Goal: Task Accomplishment & Management: Use online tool/utility

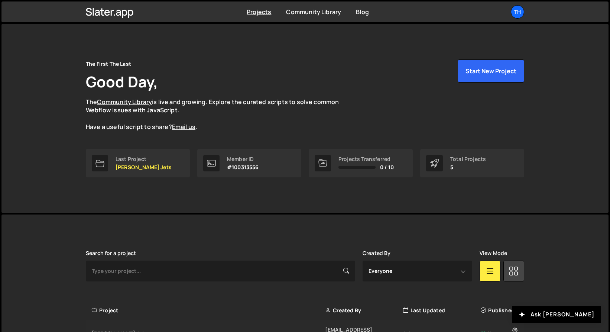
scroll to position [123, 0]
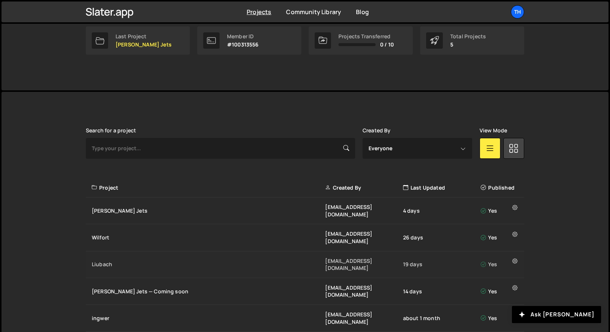
click at [107, 253] on div "Liubach [EMAIL_ADDRESS][DOMAIN_NAME] 19 days Yes" at bounding box center [305, 264] width 438 height 27
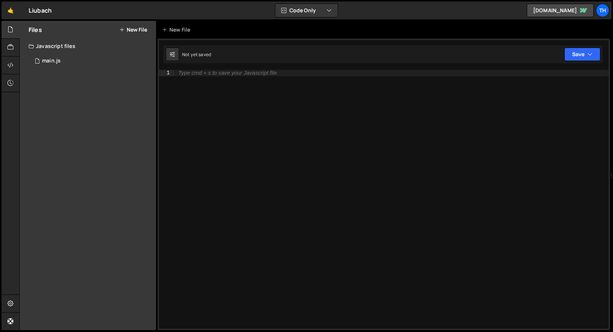
click at [56, 51] on div "Javascript files" at bounding box center [88, 46] width 136 height 15
click at [55, 54] on div "Files New File Javascript files 1 main.js 0 CSS files Copy share link Edit File…" at bounding box center [88, 175] width 136 height 309
click at [53, 43] on div "Javascript files" at bounding box center [88, 46] width 136 height 15
click at [53, 63] on div "main.js" at bounding box center [51, 61] width 19 height 7
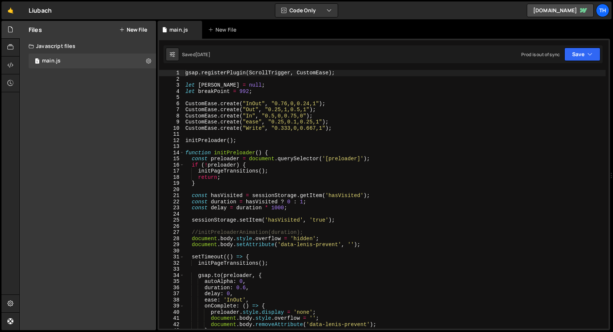
scroll to position [1964, 0]
click at [180, 152] on span at bounding box center [182, 153] width 4 height 6
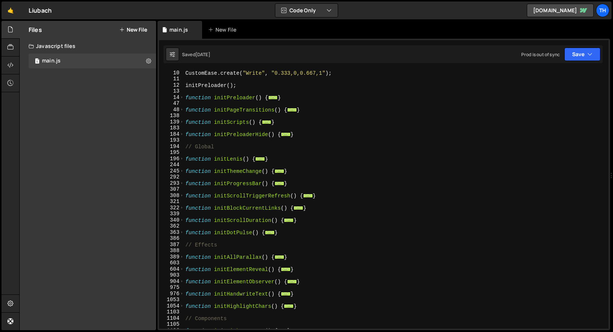
scroll to position [55, 0]
click at [181, 123] on span at bounding box center [182, 122] width 4 height 6
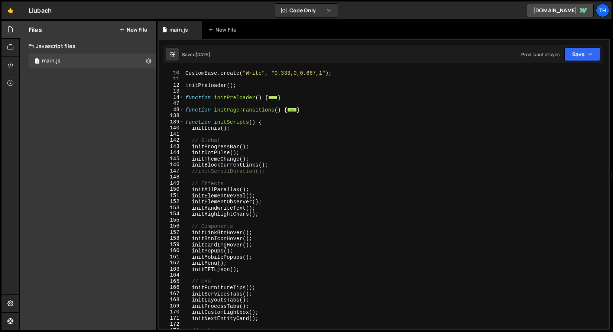
scroll to position [120, 0]
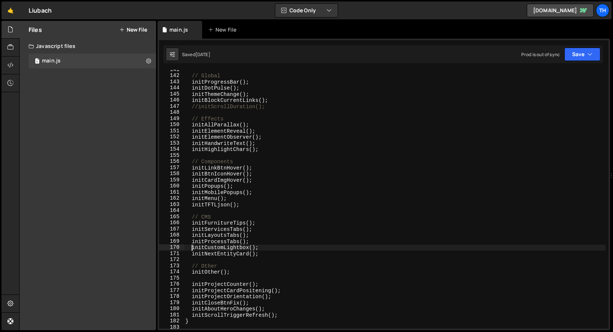
click at [193, 247] on div "// Global initProgressBar ( ) ; initDotPulse ( ) ; initThemeChange ( ) ; initBl…" at bounding box center [395, 202] width 422 height 271
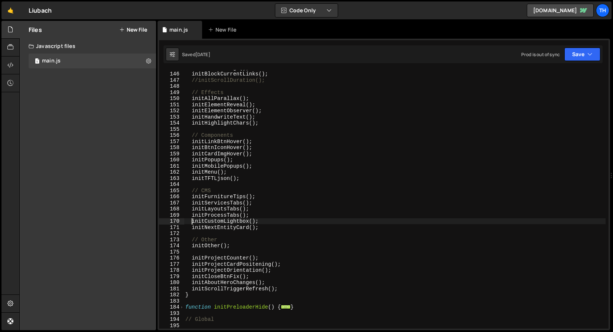
scroll to position [149, 0]
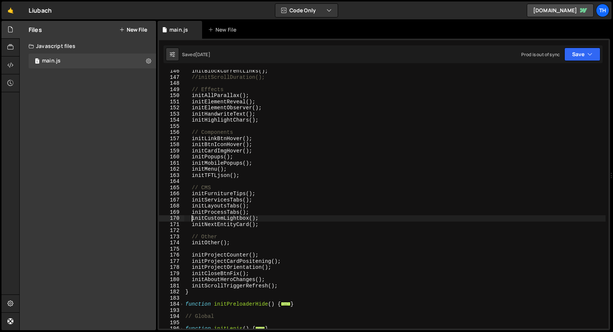
click at [242, 282] on div "initBlockCurrentLinks ( ) ; //initScrollDuration(); // Effects initAllParallax …" at bounding box center [395, 203] width 422 height 271
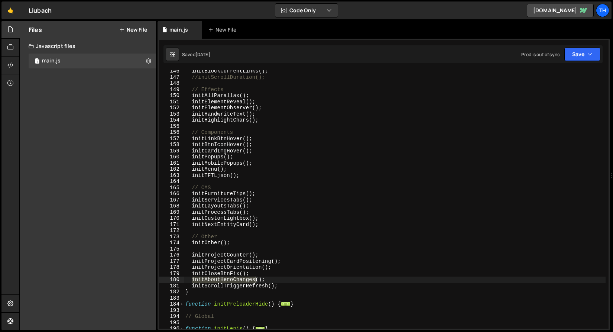
click at [242, 282] on div "initBlockCurrentLinks ( ) ; //initScrollDuration(); // Effects initAllParallax …" at bounding box center [395, 203] width 422 height 271
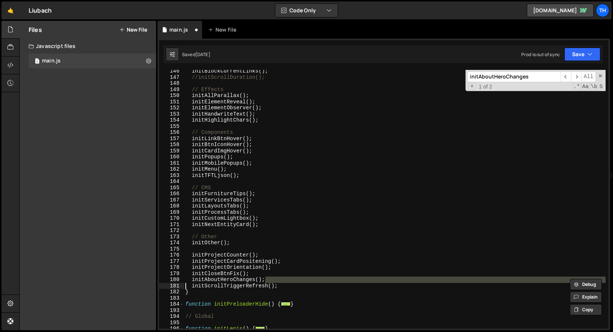
drag, startPoint x: 268, startPoint y: 279, endPoint x: 145, endPoint y: 285, distance: 122.7
click at [145, 285] on div "Files New File Javascript files 1 main.js 0 CSS files Copy share link Edit File…" at bounding box center [316, 175] width 594 height 309
click at [145, 285] on div "Files New File Javascript files 1 main.js 0 CSS files Copy share link Edit File…" at bounding box center [88, 175] width 136 height 309
type textarea "initAboutHeroChanges();"
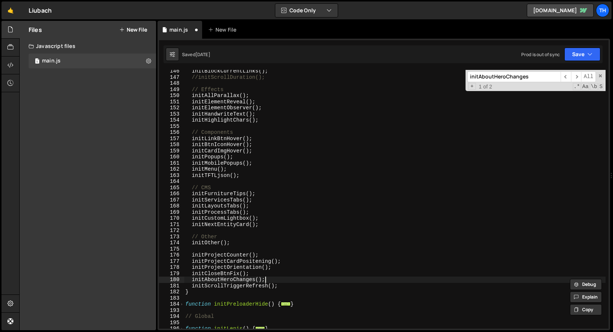
drag, startPoint x: 285, startPoint y: 279, endPoint x: 275, endPoint y: 278, distance: 9.7
click at [275, 278] on div "initBlockCurrentLinks ( ) ; //initScrollDuration(); // Effects initAllParallax …" at bounding box center [395, 203] width 422 height 271
drag, startPoint x: 275, startPoint y: 278, endPoint x: 160, endPoint y: 278, distance: 114.8
click at [160, 278] on div "initAboutHeroChanges(); 146 147 148 149 150 151 152 153 154 155 156 157 158 159…" at bounding box center [384, 199] width 450 height 259
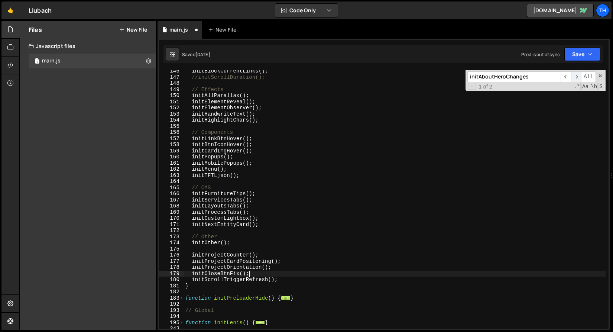
click at [579, 76] on span "​" at bounding box center [576, 76] width 10 height 11
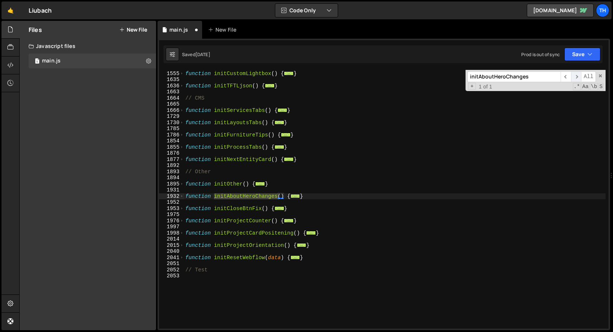
scroll to position [643, 0]
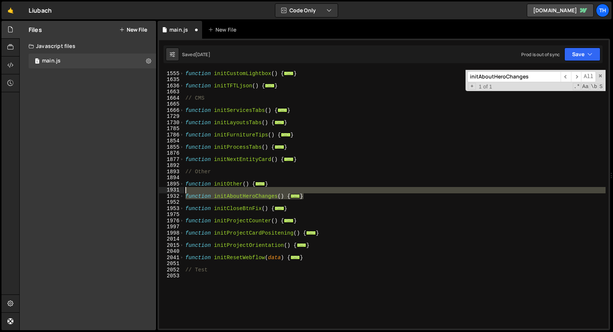
drag, startPoint x: 332, startPoint y: 193, endPoint x: 166, endPoint y: 193, distance: 165.3
click at [166, 193] on div "} 1554 1555 1635 1636 1663 1664 1665 1666 1729 1730 1785 1786 1854 1855 1876 18…" at bounding box center [384, 199] width 450 height 259
type textarea "function initAboutHeroChanges() {"
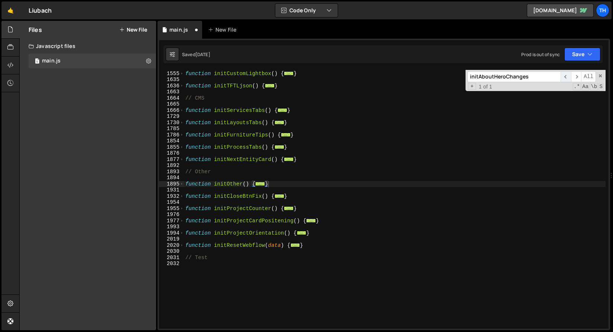
click at [567, 79] on span "​" at bounding box center [566, 76] width 10 height 11
click at [597, 77] on div "initAboutHeroChanges ​ ​ All Replace All + 0 of 0 .* Aa \b S" at bounding box center [536, 80] width 140 height 21
click at [602, 76] on span at bounding box center [600, 75] width 5 height 5
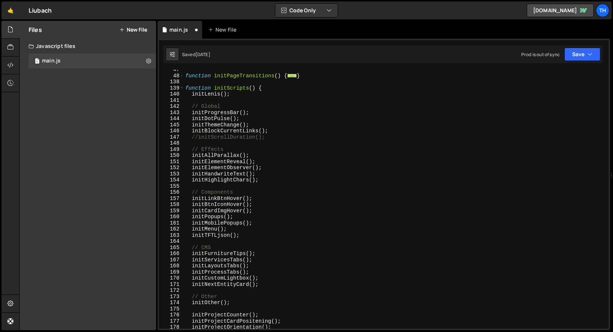
scroll to position [89, 0]
click at [215, 129] on div "function initPageTransitions ( ) { ... } function initScripts ( ) { initLenis (…" at bounding box center [395, 202] width 422 height 271
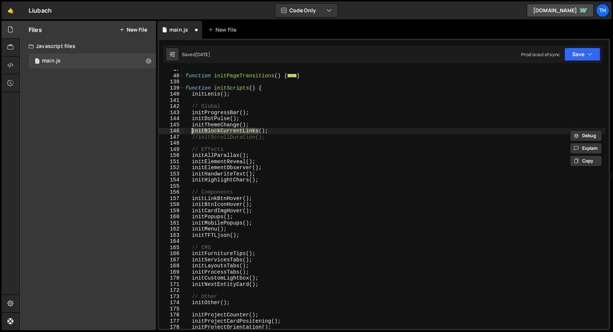
click at [211, 124] on div "function initPageTransitions ( ) { ... } function initScripts ( ) { initLenis (…" at bounding box center [395, 202] width 422 height 271
click at [211, 118] on div "function initPageTransitions ( ) { ... } function initScripts ( ) { initLenis (…" at bounding box center [395, 202] width 422 height 271
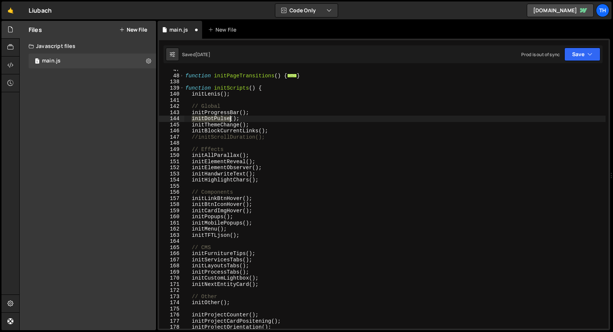
click at [211, 118] on div "function initPageTransitions ( ) { ... } function initScripts ( ) { initLenis (…" at bounding box center [395, 202] width 422 height 271
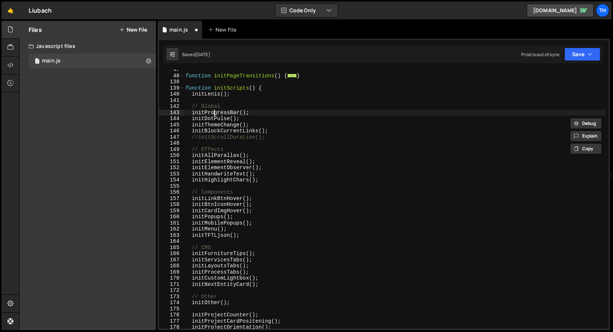
click at [213, 111] on div "function initPageTransitions ( ) { ... } function initScripts ( ) { initLenis (…" at bounding box center [395, 202] width 422 height 271
drag, startPoint x: 218, startPoint y: 150, endPoint x: 216, endPoint y: 146, distance: 3.8
click at [218, 150] on div "function initPageTransitions ( ) { ... } function initScripts ( ) { initLenis (…" at bounding box center [395, 202] width 422 height 271
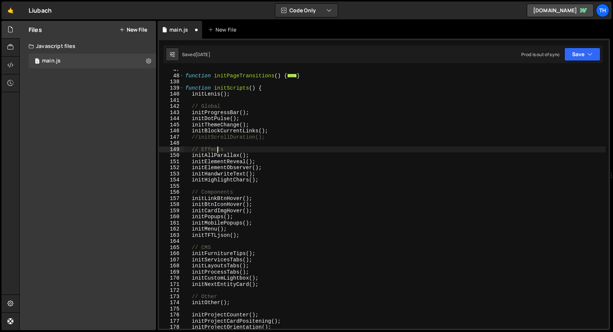
click at [203, 139] on div "function initPageTransitions ( ) { ... } function initScripts ( ) { initLenis (…" at bounding box center [395, 202] width 422 height 271
type textarea "//initScrollDuration();"
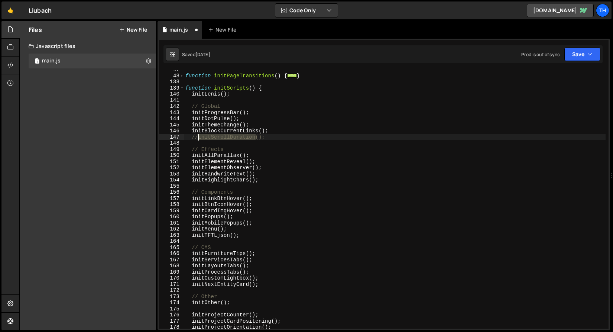
click at [203, 139] on div "function initPageTransitions ( ) { ... } function initScripts ( ) { initLenis (…" at bounding box center [395, 202] width 422 height 271
type input "initScrollDuration"
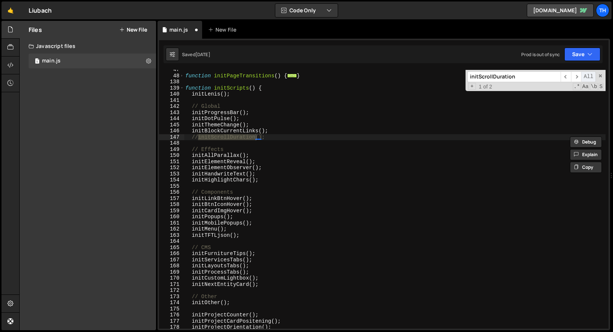
click at [582, 77] on span "All" at bounding box center [588, 76] width 15 height 11
click at [578, 76] on span "​" at bounding box center [576, 76] width 10 height 11
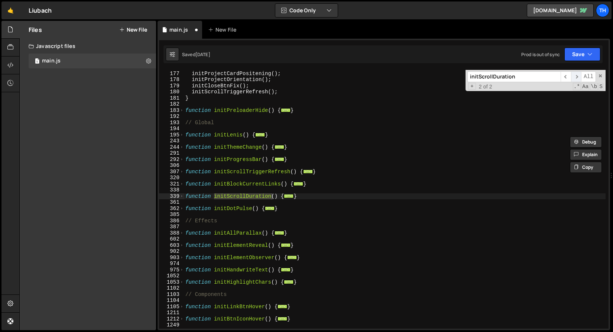
scroll to position [337, 0]
click at [182, 195] on span at bounding box center [182, 196] width 4 height 6
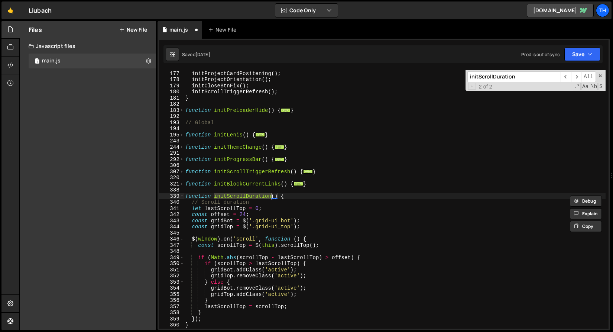
scroll to position [392, 0]
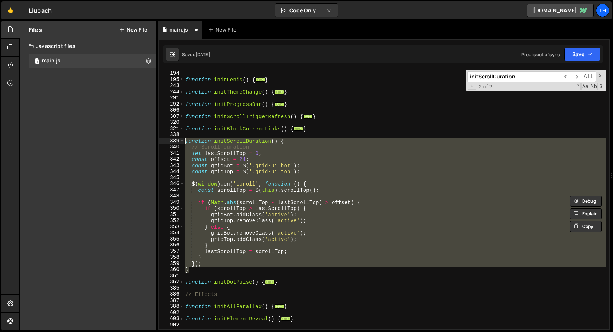
drag, startPoint x: 195, startPoint y: 272, endPoint x: 149, endPoint y: 142, distance: 138.2
click at [149, 142] on div "Files New File Javascript files 1 main.js 0 CSS files Copy share link Edit File…" at bounding box center [316, 175] width 594 height 309
click at [562, 78] on span "​" at bounding box center [566, 76] width 10 height 11
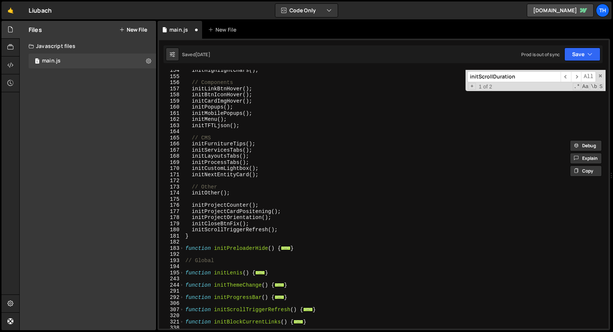
type textarea "initNextEntityCard();"
click at [236, 173] on div "initHighlightChars ( ) ; // Components initLinkBtnHover ( ) ; initBtnIconHover …" at bounding box center [395, 202] width 422 height 271
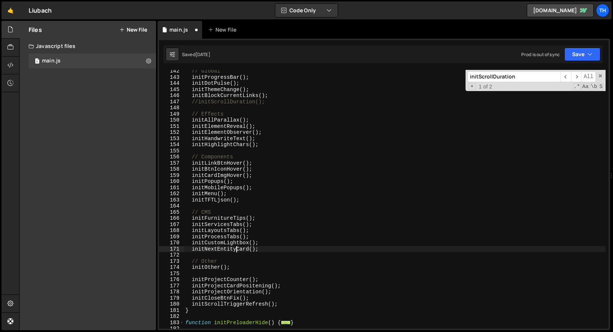
scroll to position [72, 0]
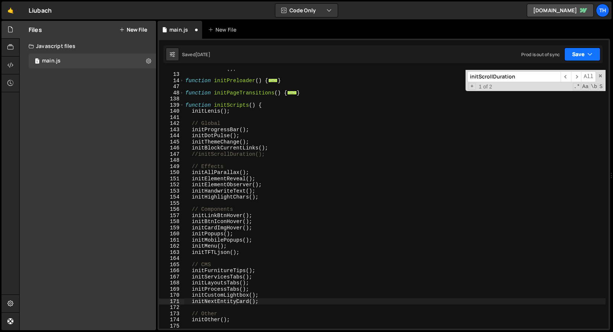
click at [587, 53] on button "Save" at bounding box center [582, 54] width 36 height 13
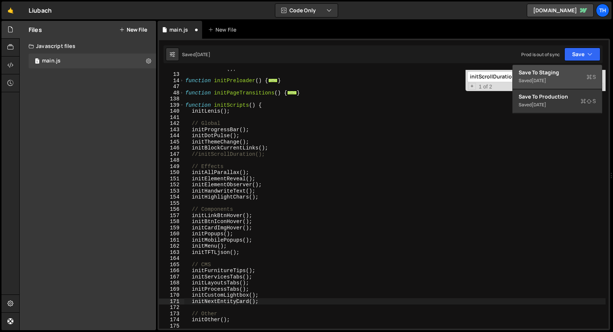
click at [575, 71] on div "Save to Staging S" at bounding box center [557, 72] width 77 height 7
